Goal: Navigation & Orientation: Find specific page/section

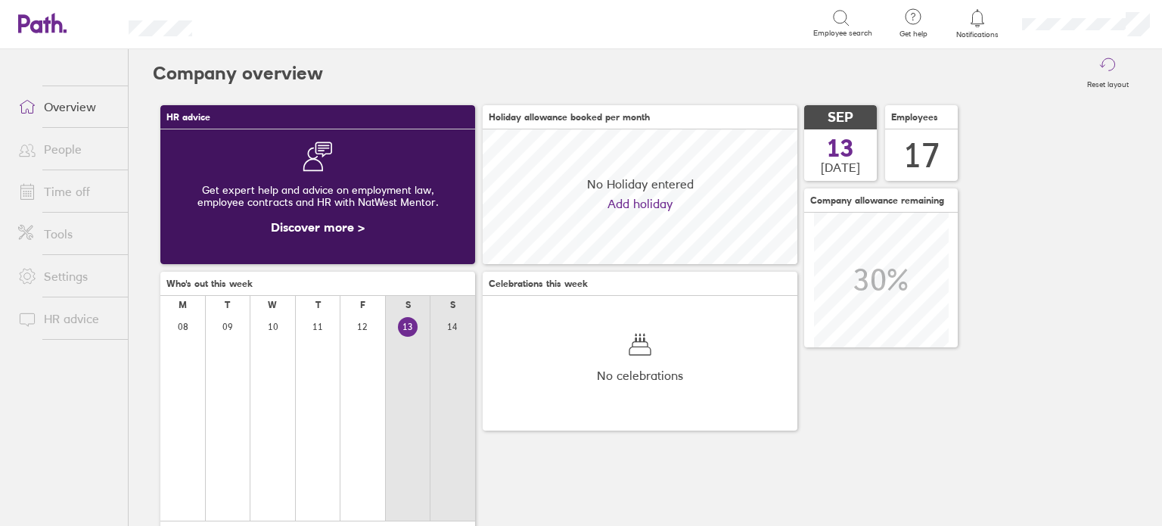
scroll to position [134, 315]
click at [73, 187] on link "Time off" at bounding box center [67, 191] width 122 height 30
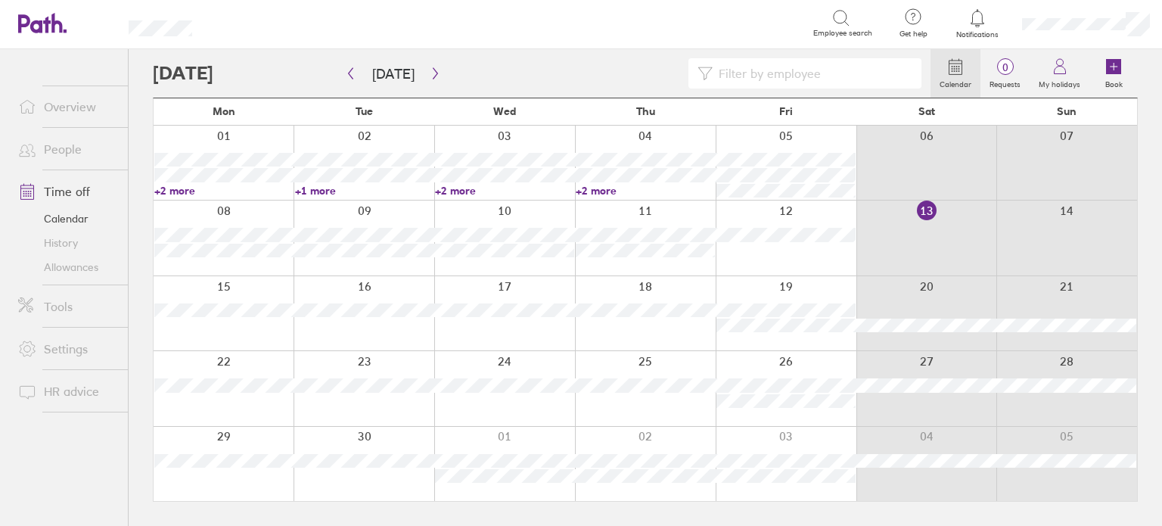
click at [84, 260] on link "Allowances" at bounding box center [67, 267] width 122 height 24
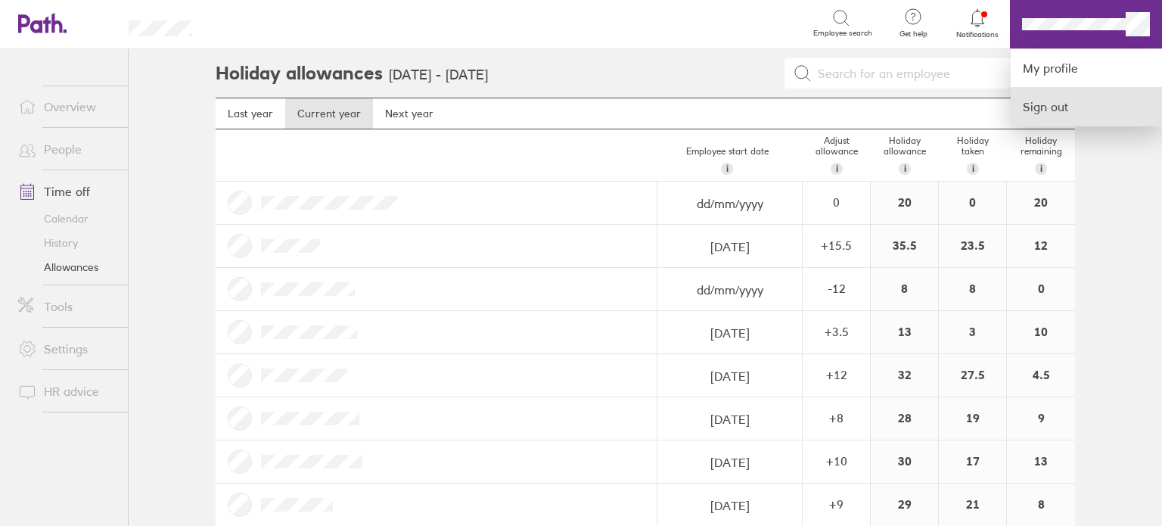
click at [1050, 104] on link "Sign out" at bounding box center [1086, 107] width 151 height 38
